Goal: Register for event/course: Sign up to attend an event or enroll in a course

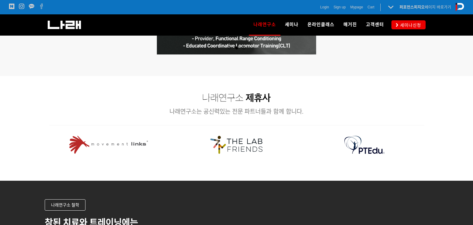
scroll to position [719, 0]
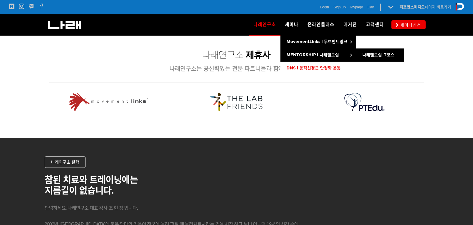
click at [303, 68] on span "DNS l 동적신경근 안정화 운동" at bounding box center [313, 68] width 54 height 5
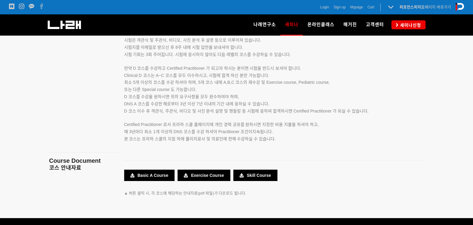
scroll to position [1049, 0]
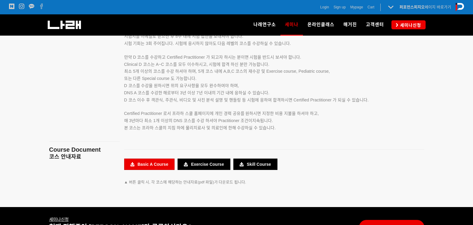
click at [153, 162] on link "Basic A Course" at bounding box center [149, 164] width 50 height 11
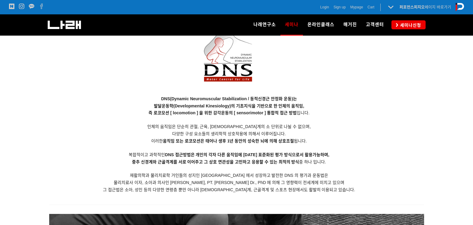
scroll to position [599, 0]
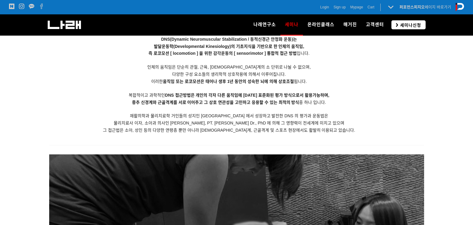
click at [414, 21] on link "세미나신청" at bounding box center [408, 24] width 34 height 9
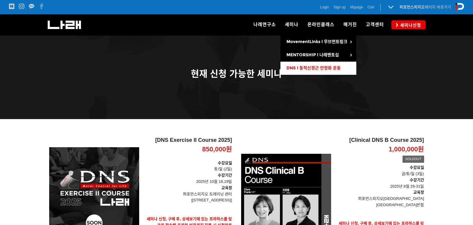
click at [300, 67] on span "DNS l 동적신경근 안정화 운동" at bounding box center [313, 68] width 54 height 5
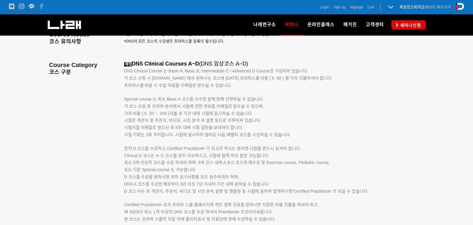
scroll to position [920, 0]
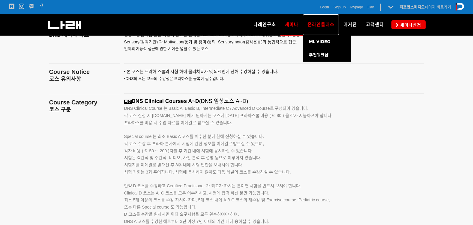
click at [319, 26] on span "온라인클래스" at bounding box center [320, 24] width 27 height 5
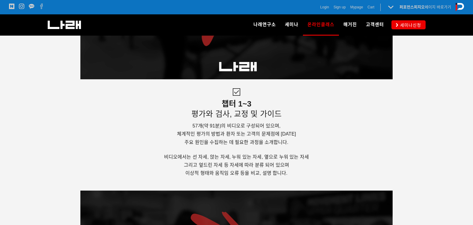
scroll to position [1258, 0]
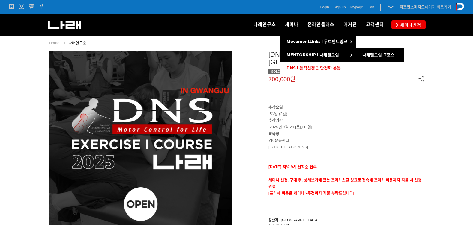
click at [297, 67] on span "DNS l 동적신경근 안정화 운동" at bounding box center [313, 68] width 54 height 5
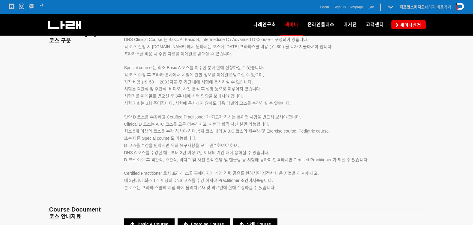
scroll to position [1130, 0]
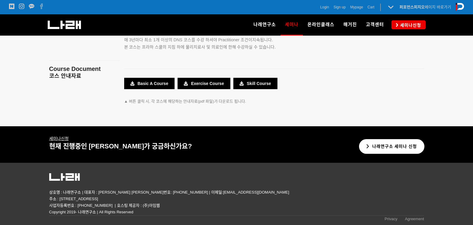
click at [384, 147] on link "나래연구소 세미나 신청" at bounding box center [392, 146] width 66 height 15
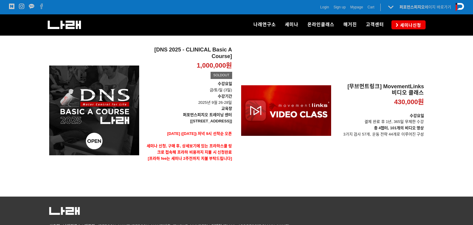
scroll to position [239, 0]
